Goal: Information Seeking & Learning: Learn about a topic

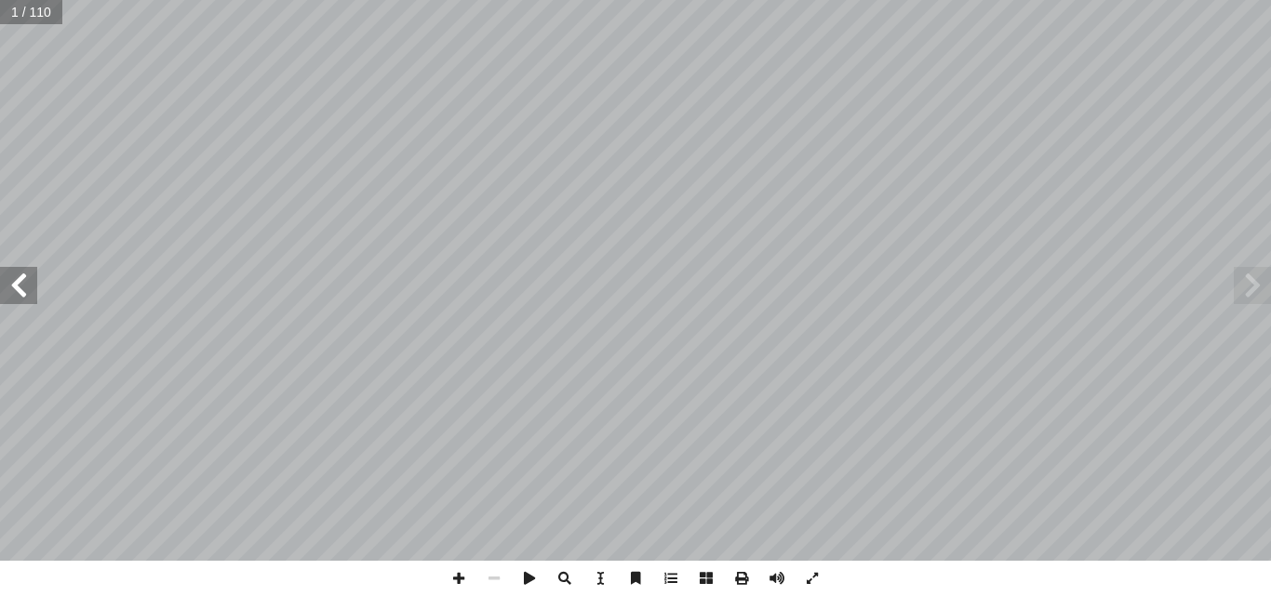
click at [24, 272] on span at bounding box center [18, 285] width 37 height 37
click at [24, 273] on span at bounding box center [18, 285] width 37 height 37
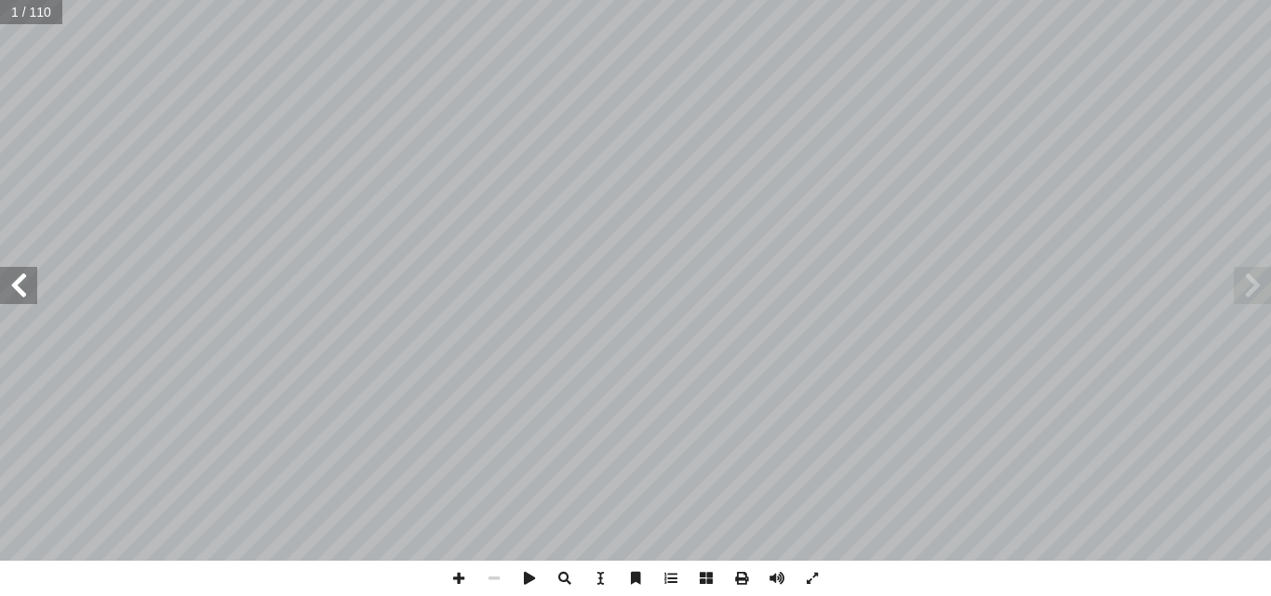
click at [24, 273] on span at bounding box center [18, 285] width 37 height 37
click at [22, 274] on span at bounding box center [18, 285] width 37 height 37
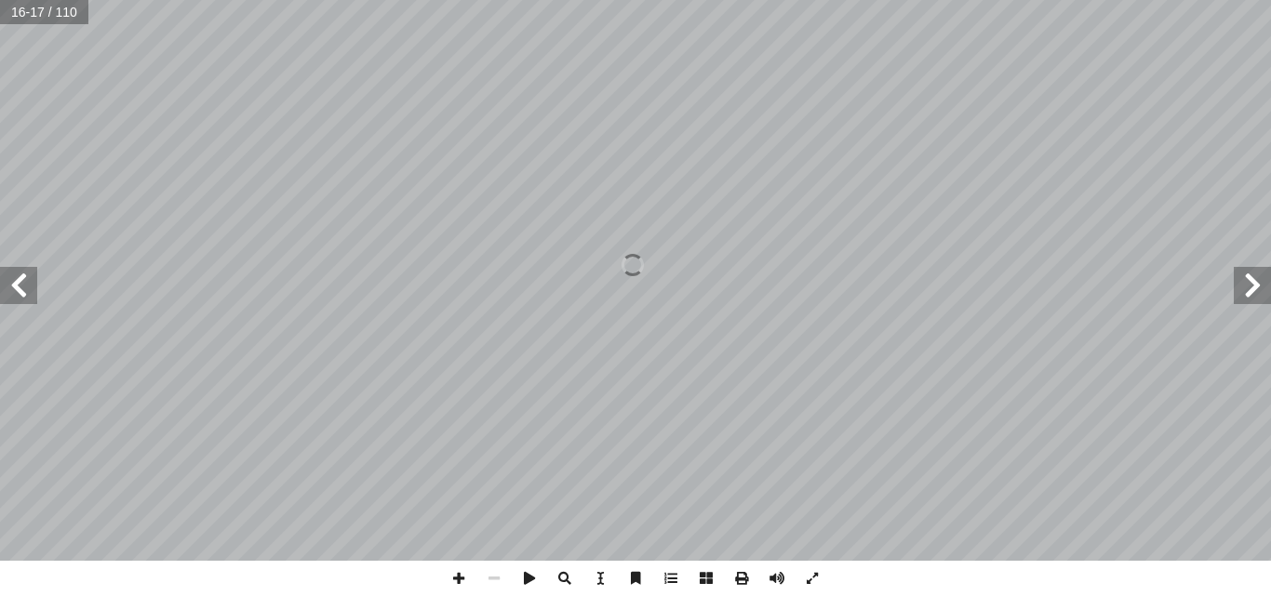
click at [22, 274] on span at bounding box center [18, 285] width 37 height 37
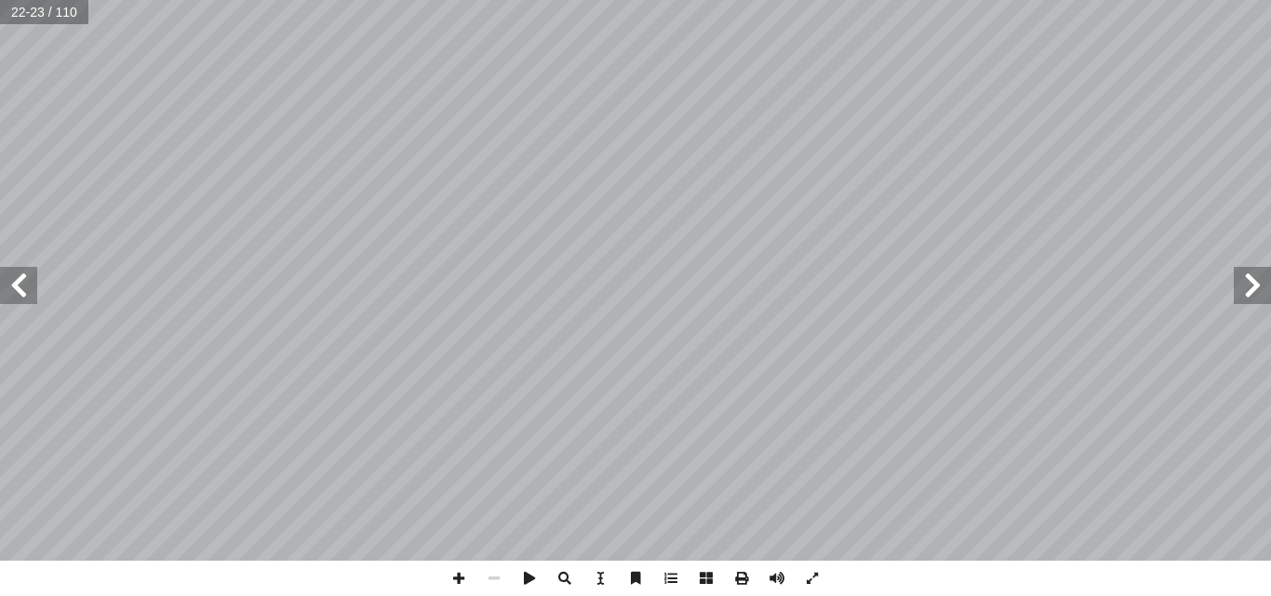
click at [10, 275] on span at bounding box center [18, 285] width 37 height 37
click at [1251, 301] on span at bounding box center [1252, 285] width 37 height 37
click at [1252, 290] on span at bounding box center [1252, 285] width 37 height 37
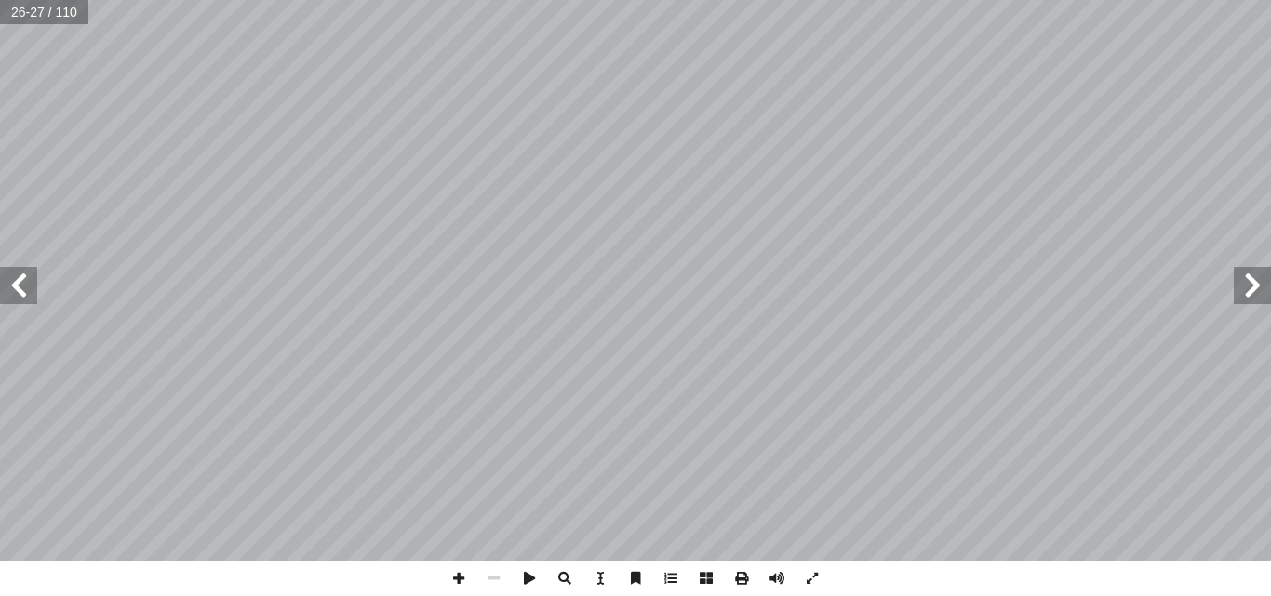
click at [1252, 290] on span at bounding box center [1252, 285] width 37 height 37
click at [1255, 284] on span at bounding box center [1252, 285] width 37 height 37
click at [34, 282] on span at bounding box center [18, 285] width 37 height 37
click at [34, 285] on span at bounding box center [18, 285] width 37 height 37
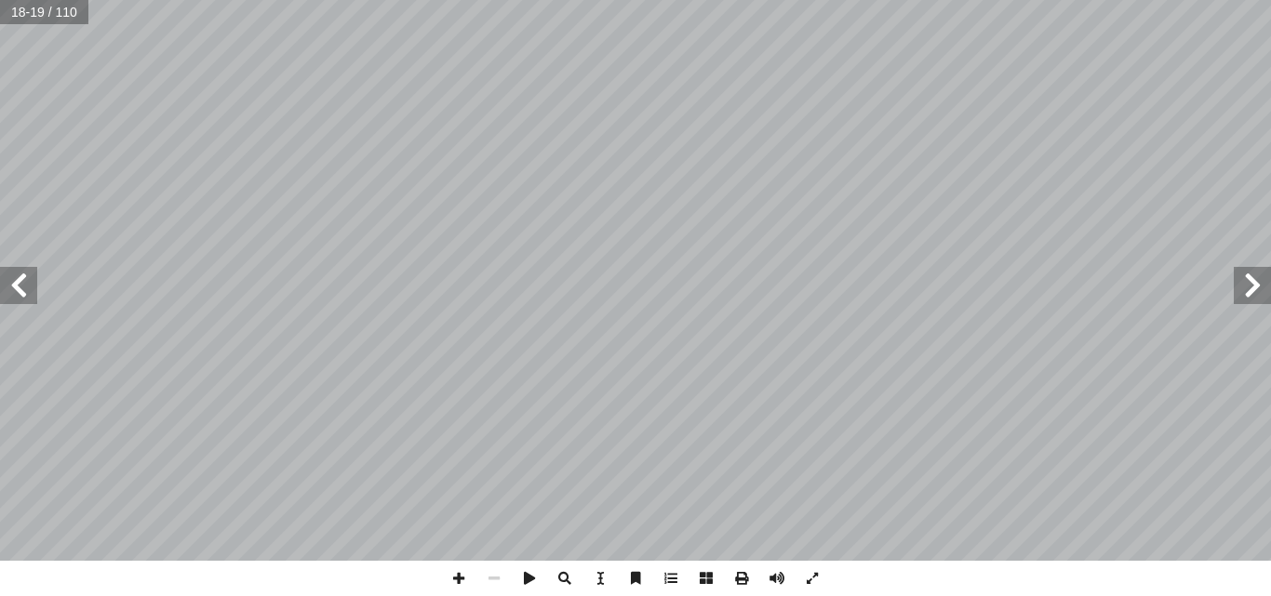
click at [19, 289] on span at bounding box center [18, 285] width 37 height 37
click at [16, 284] on span at bounding box center [18, 285] width 37 height 37
click at [35, 297] on span at bounding box center [18, 285] width 37 height 37
click at [29, 280] on span at bounding box center [18, 285] width 37 height 37
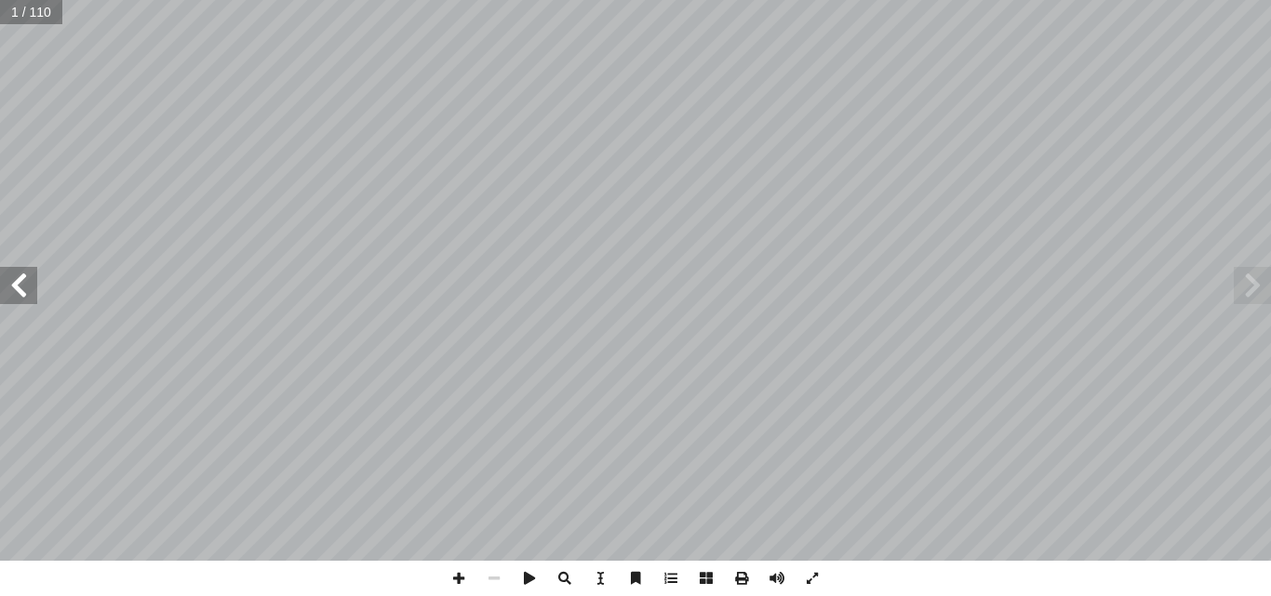
click at [29, 280] on span at bounding box center [18, 285] width 37 height 37
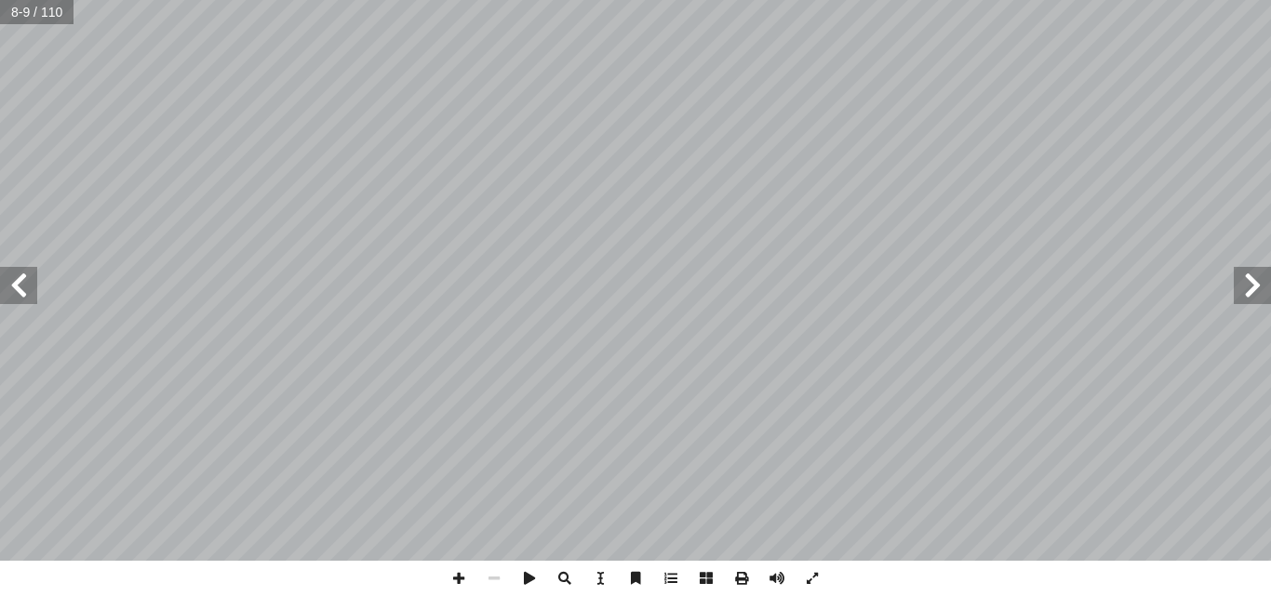
click at [29, 294] on span at bounding box center [18, 285] width 37 height 37
click at [26, 294] on span at bounding box center [18, 285] width 37 height 37
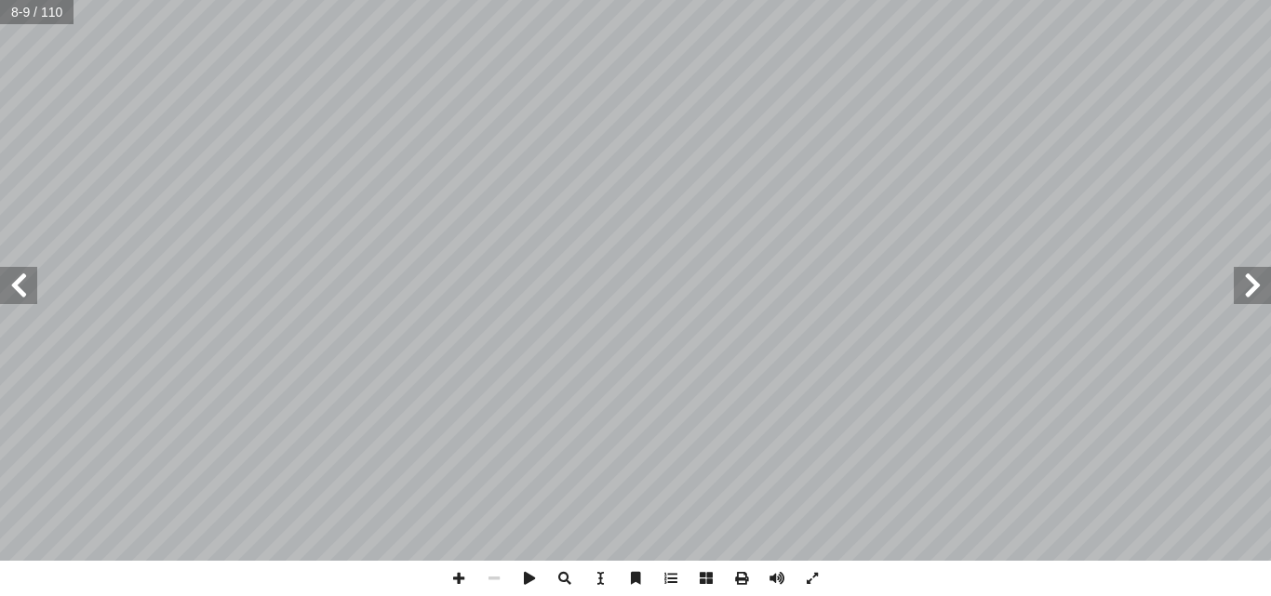
click at [26, 294] on span at bounding box center [18, 285] width 37 height 37
click at [29, 291] on span at bounding box center [18, 285] width 37 height 37
